Goal: Navigation & Orientation: Go to known website

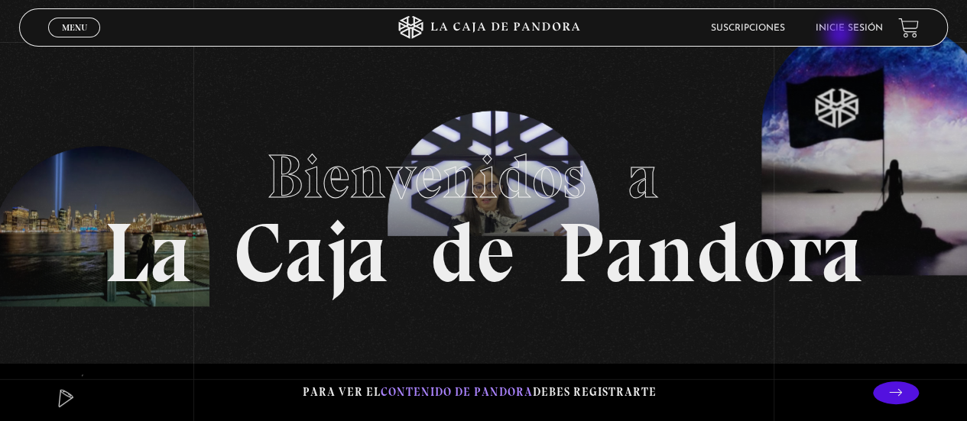
click at [851, 30] on link "Inicie sesión" at bounding box center [848, 28] width 67 height 9
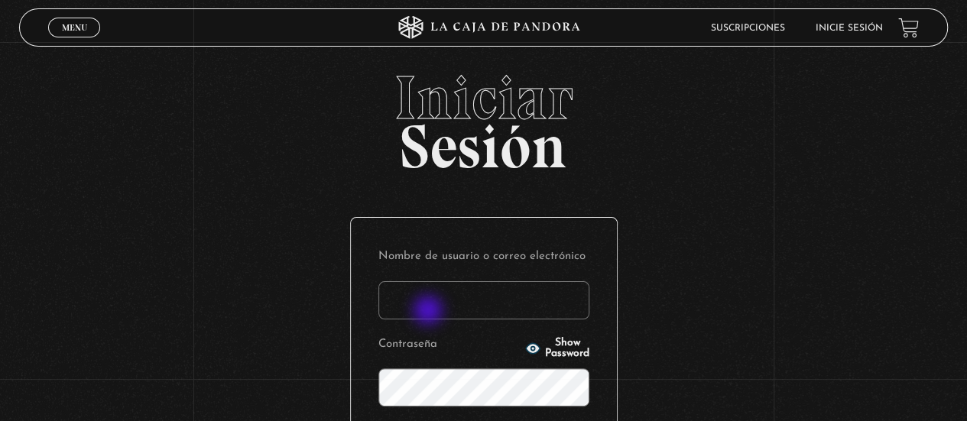
click at [429, 312] on input "Nombre de usuario o correo electrónico" at bounding box center [483, 300] width 211 height 38
type input "lauv_1490@hotmail.com"
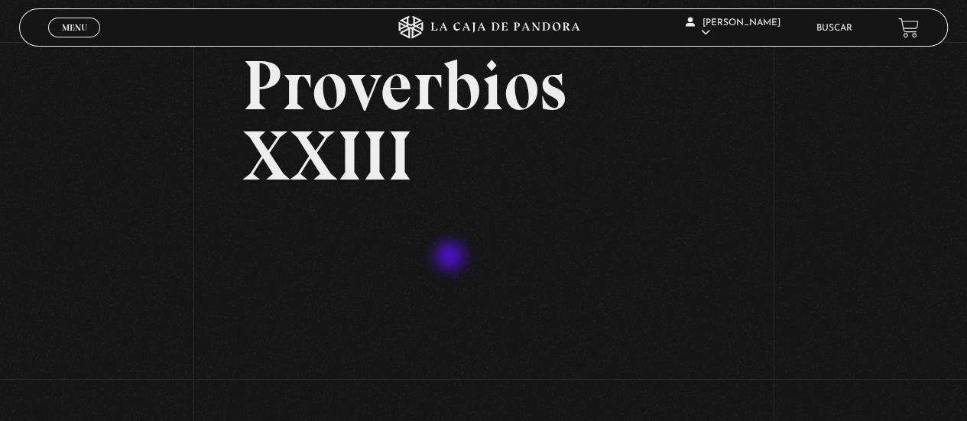
scroll to position [153, 0]
